Goal: Information Seeking & Learning: Learn about a topic

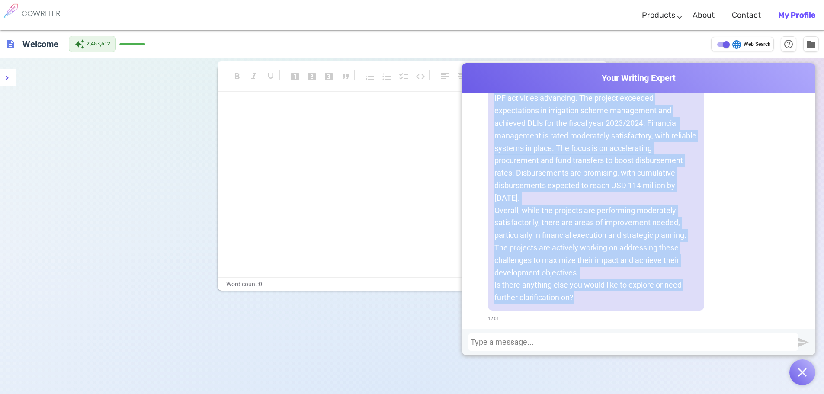
scroll to position [5027, 0]
drag, startPoint x: 492, startPoint y: 103, endPoint x: 620, endPoint y: 257, distance: 201.2
click at [654, 271] on div "The portfolio comprising the CSDTP, AFDP, and TFSRP projects is performing mode…" at bounding box center [596, 49] width 216 height 524
copy div "The portfolio comprising the CSDTP, AFDP, and TFSRP projects is performing mode…"
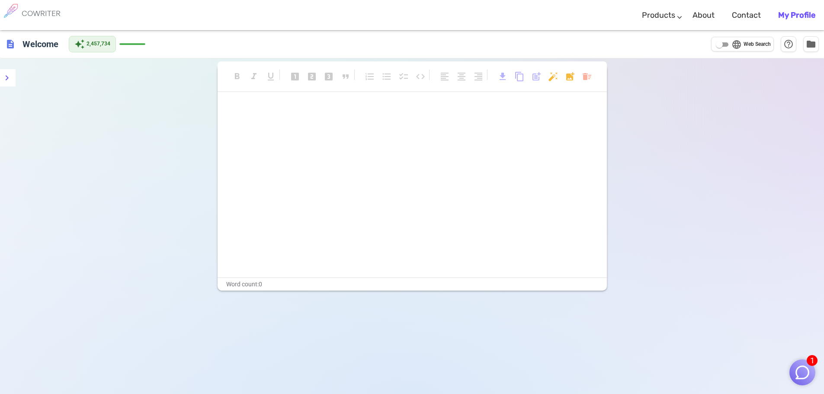
click at [805, 370] on img "button" at bounding box center [802, 372] width 16 height 16
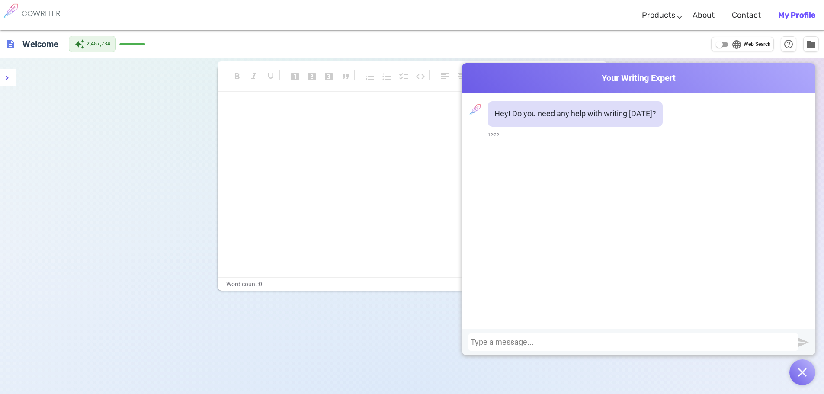
click at [715, 338] on div at bounding box center [633, 342] width 325 height 9
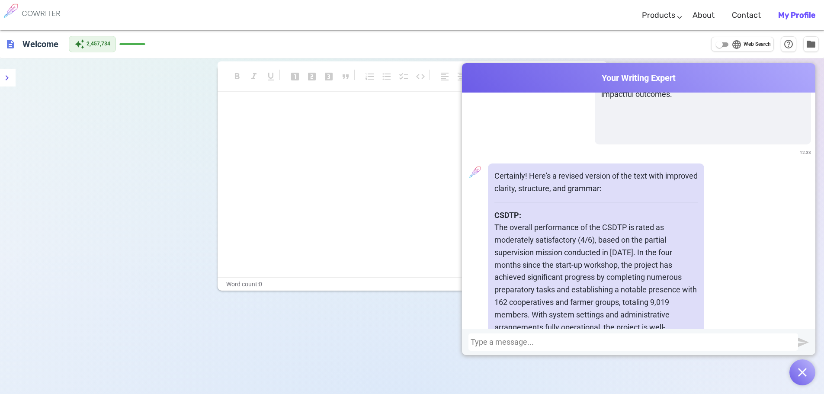
scroll to position [3602, 0]
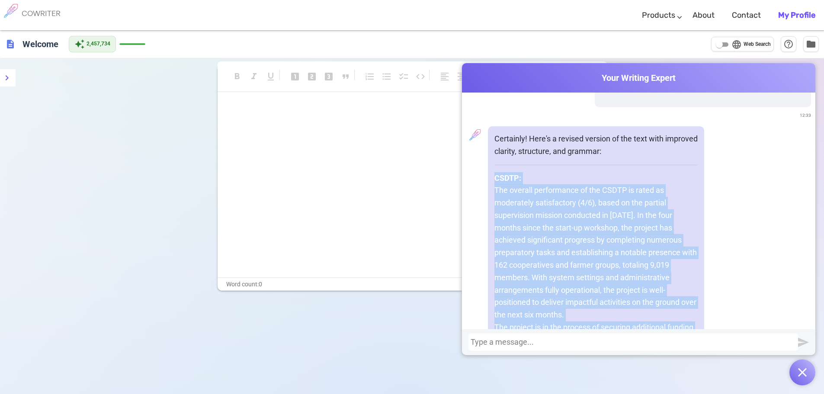
drag, startPoint x: 645, startPoint y: 249, endPoint x: 493, endPoint y: 203, distance: 159.0
copy div "CSDTP: The overall performance of the CSDTP is rated as moderately satisfactory…"
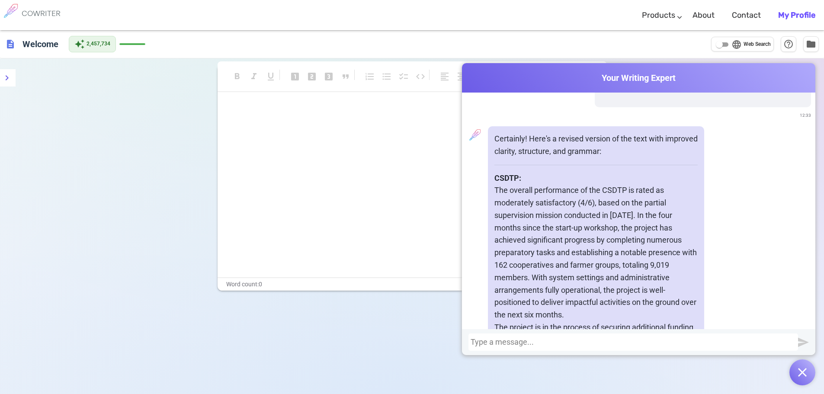
click at [526, 344] on div at bounding box center [633, 342] width 325 height 9
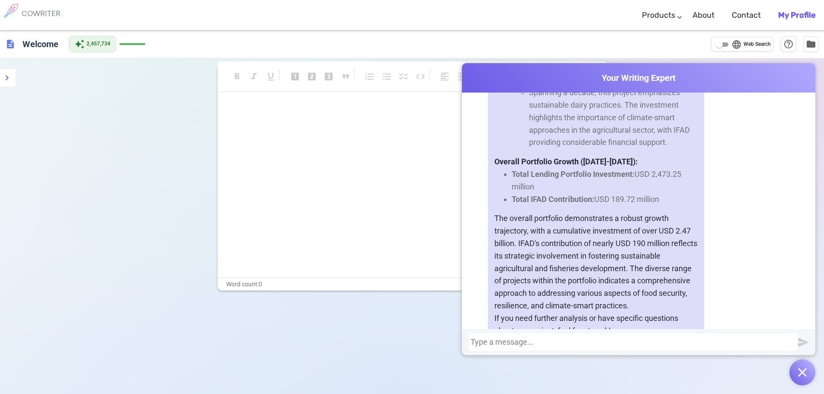
scroll to position [5687, 0]
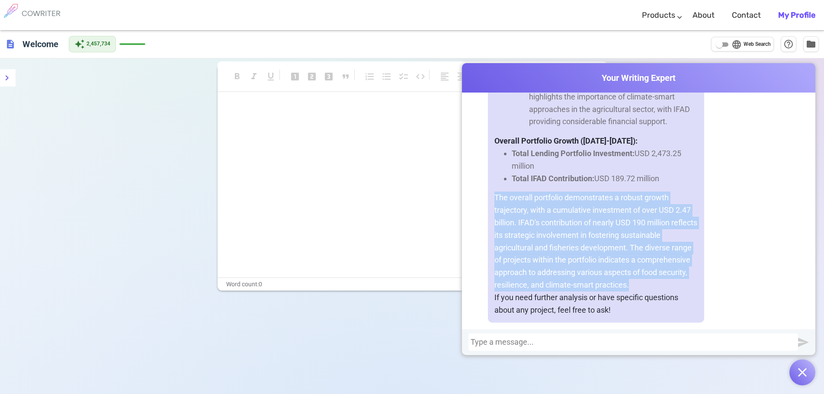
drag, startPoint x: 491, startPoint y: 186, endPoint x: 640, endPoint y: 274, distance: 172.9
click at [640, 274] on div "The growth of the portfolio over the years from [DATE] to [DATE] reflects a str…" at bounding box center [596, 17] width 216 height 612
copy p "The overall portfolio demonstrates a robust growth trajectory, with a cumulativ…"
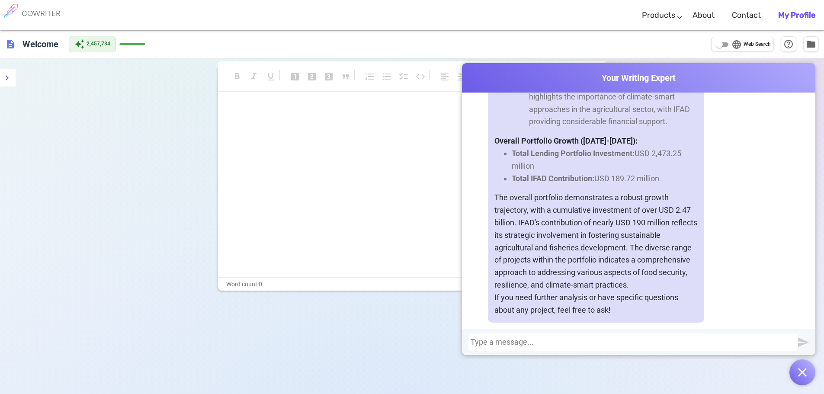
click at [583, 342] on div at bounding box center [633, 342] width 325 height 9
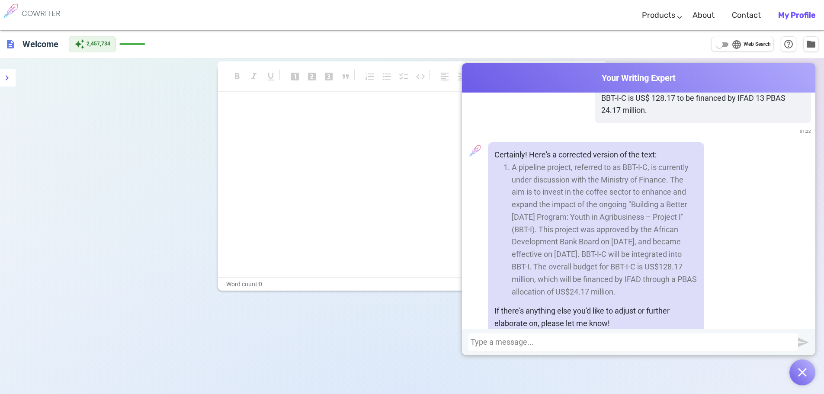
scroll to position [6119, 0]
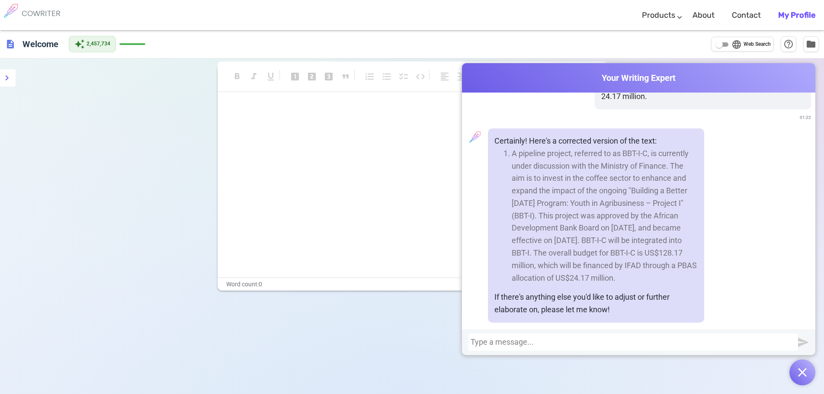
drag, startPoint x: 510, startPoint y: 138, endPoint x: 676, endPoint y: 266, distance: 210.4
click at [676, 266] on li "A pipeline project, referred to as BBT-I-C, is currently under discussion with …" at bounding box center [605, 216] width 186 height 137
copy li "A pipeline project, referred to as BBT-I-C, is currently under discussion with …"
